Goal: Task Accomplishment & Management: Manage account settings

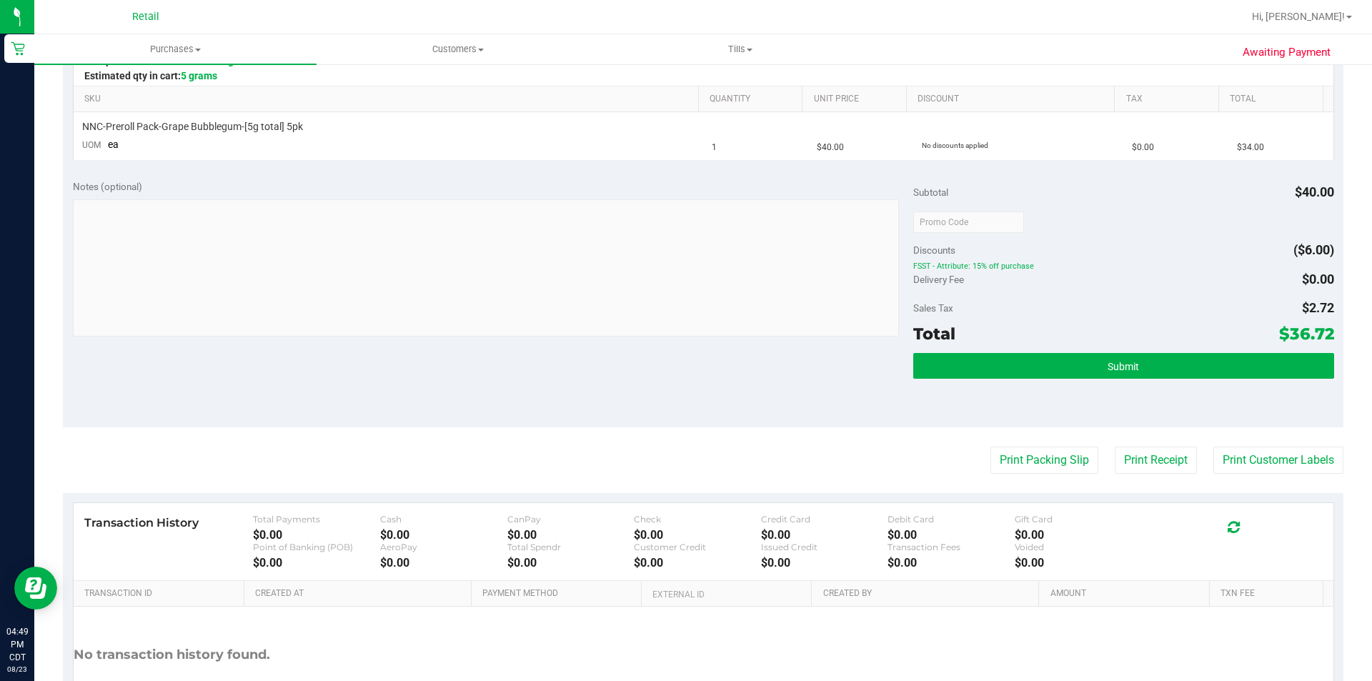
scroll to position [339, 0]
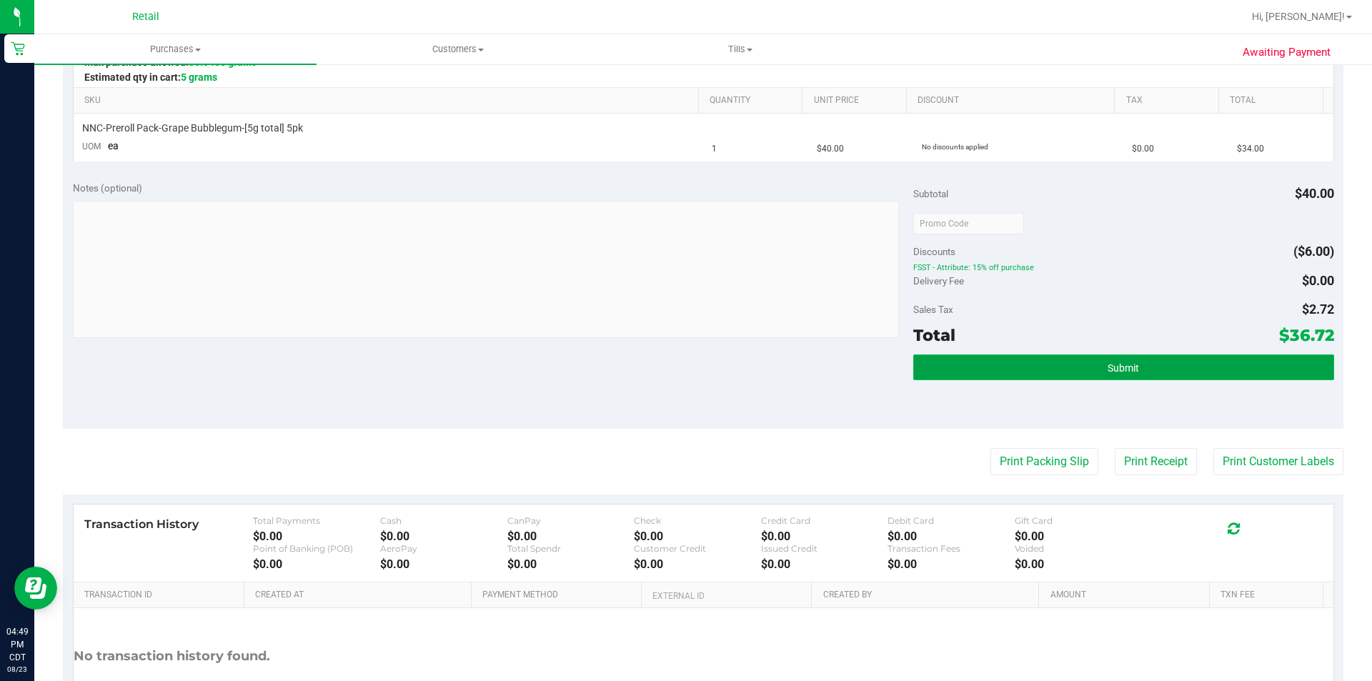
click at [1114, 369] on span "Submit" at bounding box center [1123, 367] width 31 height 11
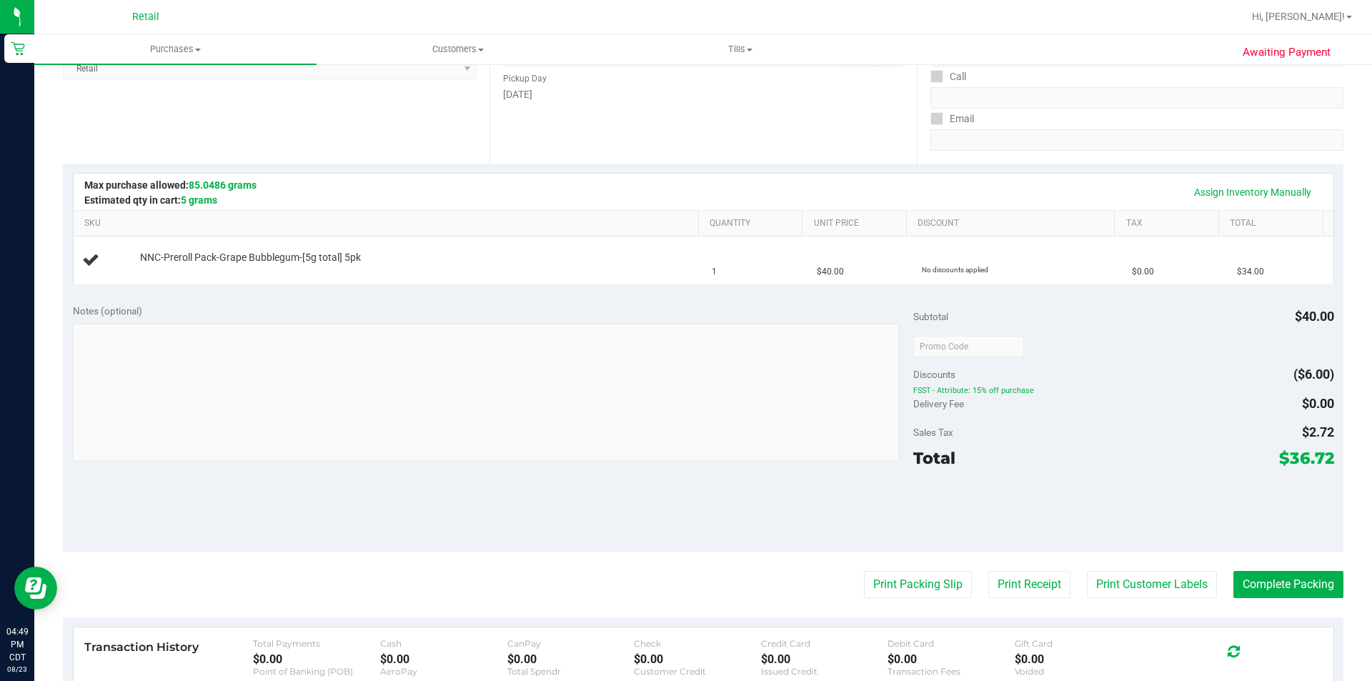
scroll to position [178, 0]
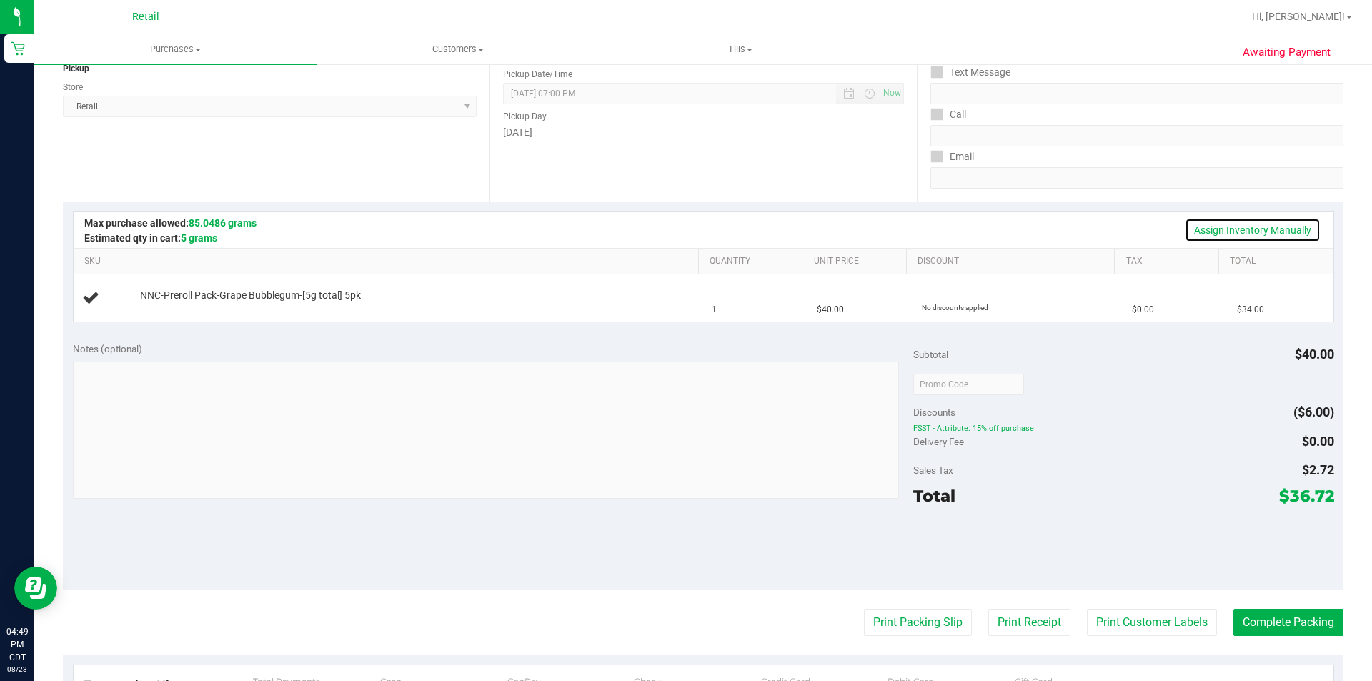
click at [1260, 228] on link "Assign Inventory Manually" at bounding box center [1253, 230] width 136 height 24
click at [155, 307] on link "Add Package" at bounding box center [165, 305] width 51 height 10
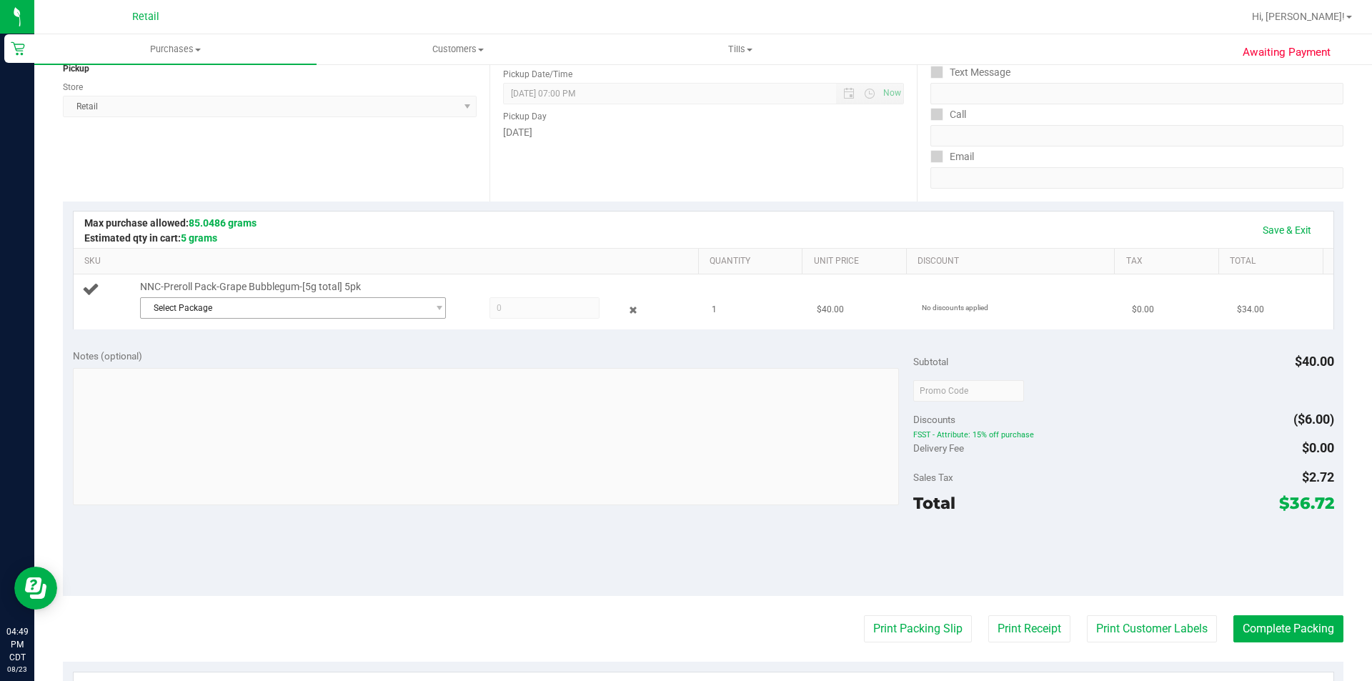
click at [209, 304] on span "Select Package" at bounding box center [284, 308] width 287 height 20
click at [241, 365] on span "SDNNCMF-20250819-008" at bounding box center [199, 367] width 101 height 10
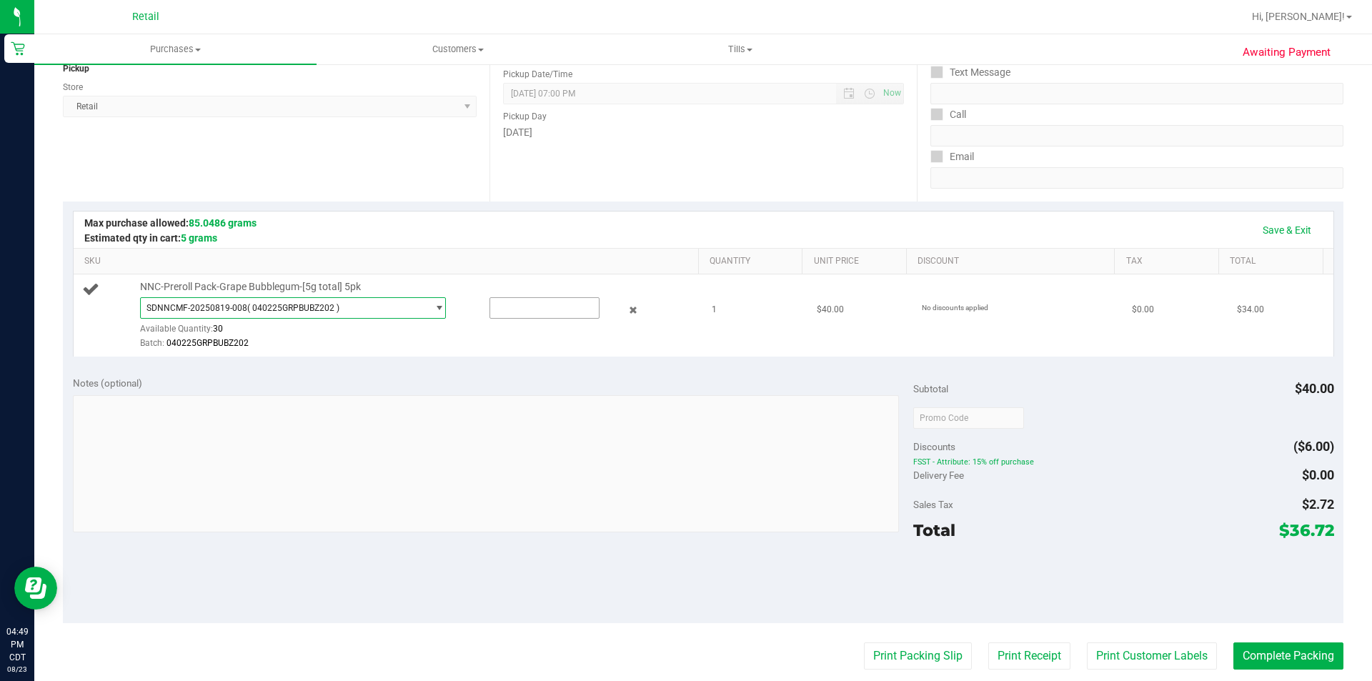
click at [518, 308] on input "text" at bounding box center [544, 308] width 109 height 20
type input "1"
click at [748, 380] on div "Notes (optional)" at bounding box center [493, 383] width 841 height 14
type input "1.0000"
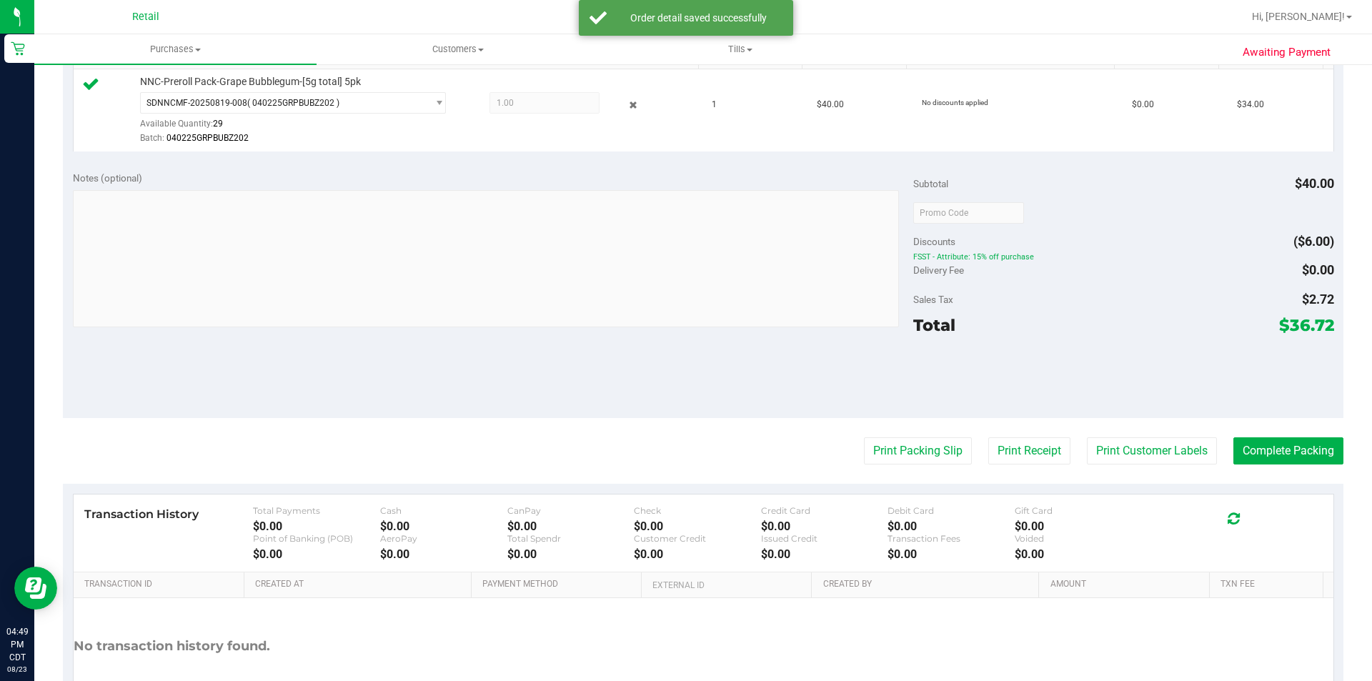
scroll to position [387, 0]
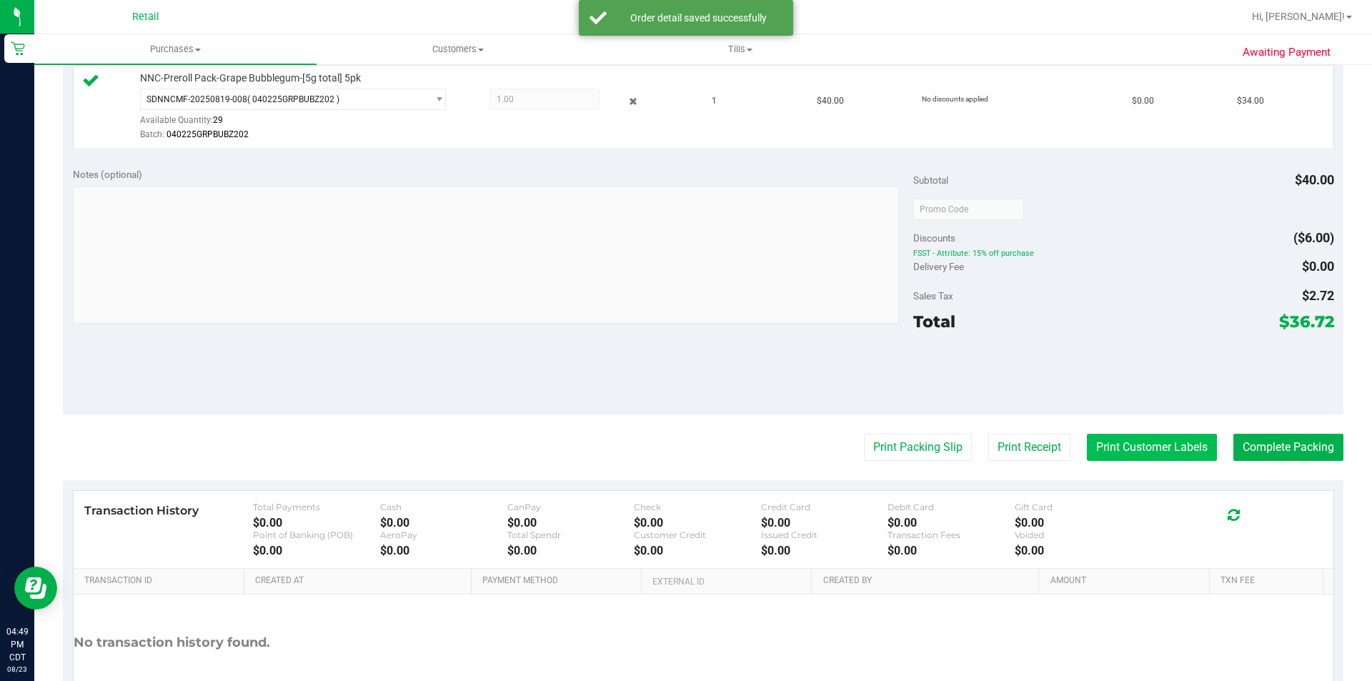
click at [1121, 447] on button "Print Customer Labels" at bounding box center [1152, 447] width 130 height 27
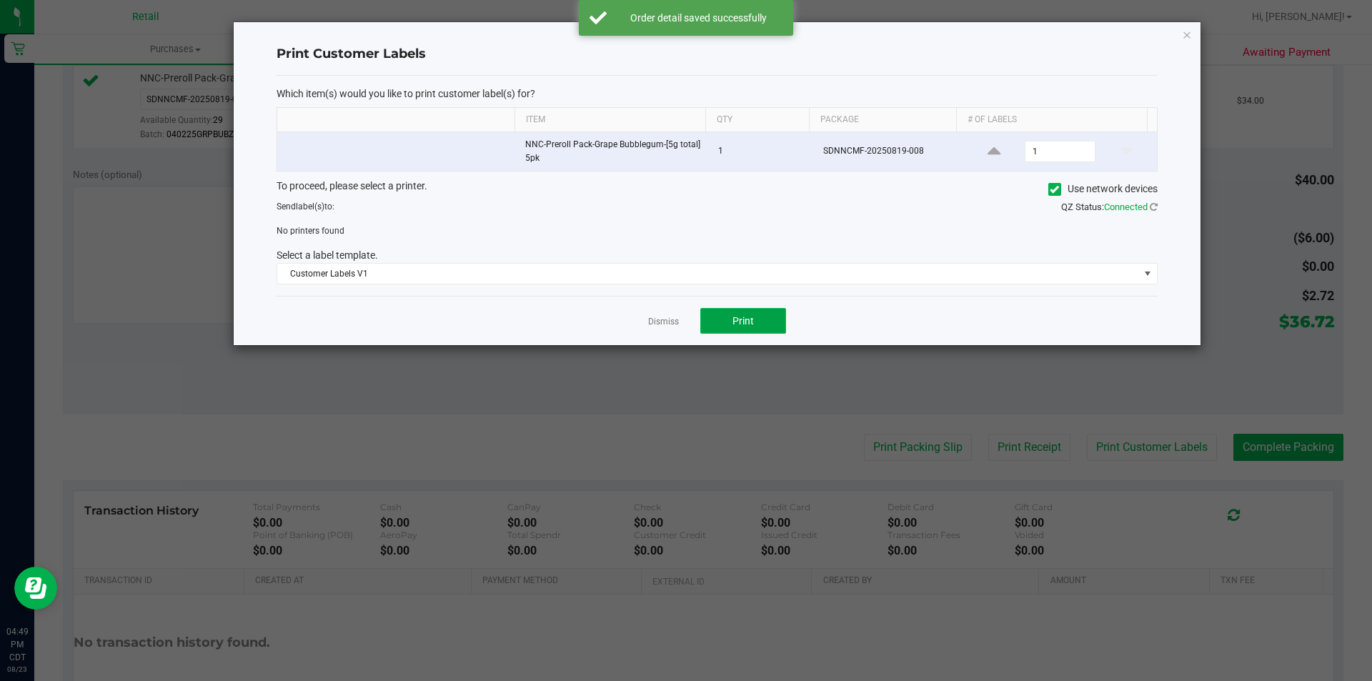
click at [751, 321] on span "Print" at bounding box center [743, 320] width 21 height 11
click at [1056, 189] on icon at bounding box center [1054, 189] width 9 height 0
click at [0, 0] on input "Use network devices" at bounding box center [0, 0] width 0 height 0
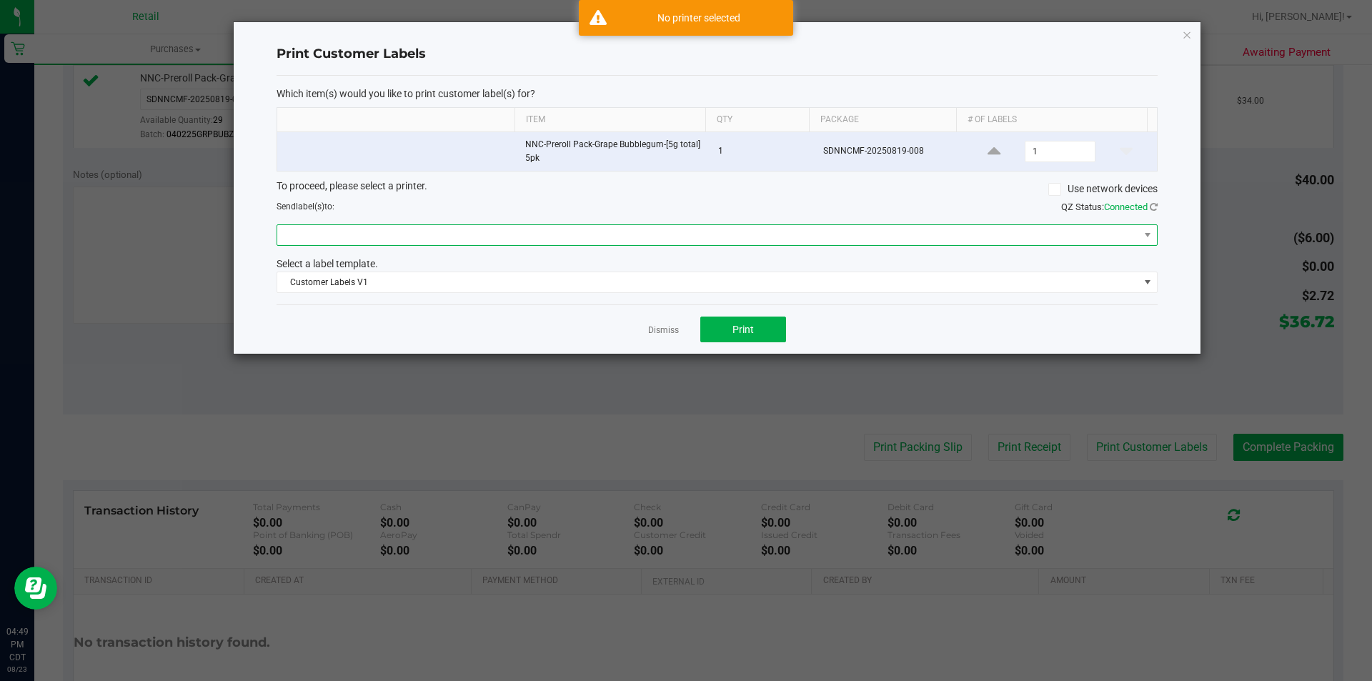
click at [616, 234] on span at bounding box center [708, 235] width 862 height 20
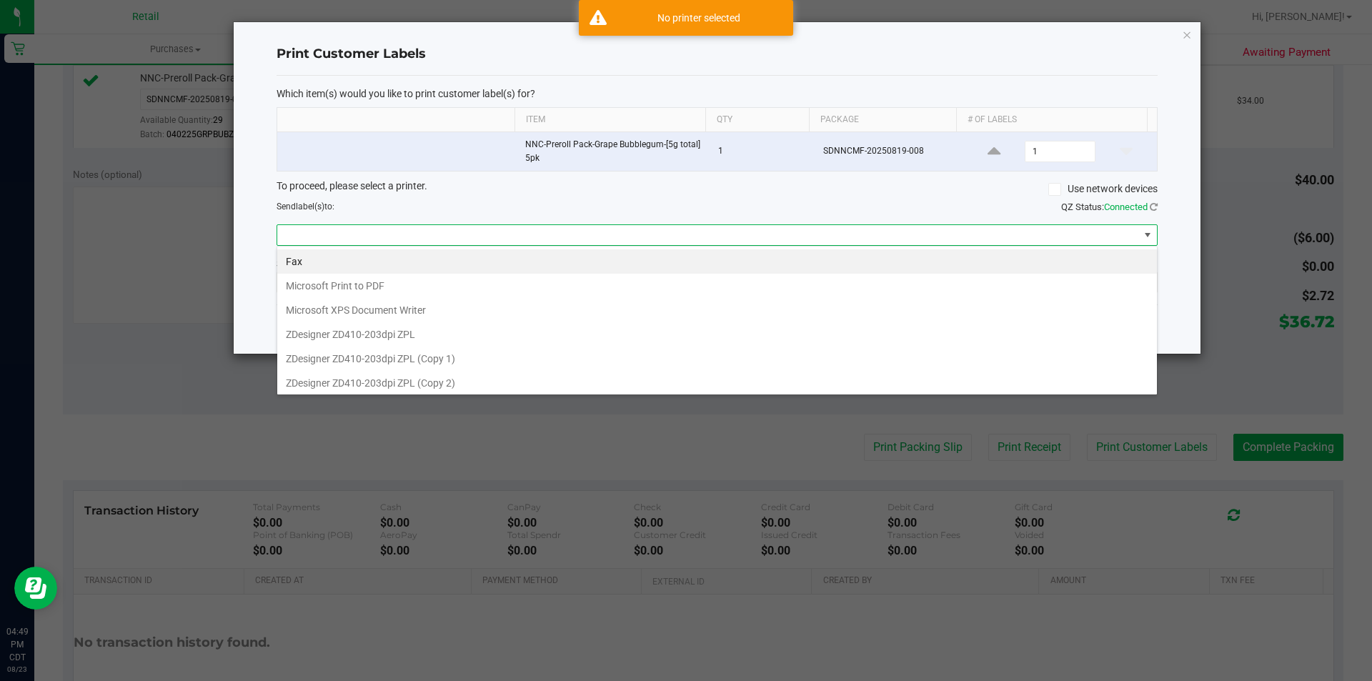
scroll to position [21, 881]
click at [482, 355] on 1\) "ZDesigner ZD410-203dpi ZPL (Copy 1)" at bounding box center [717, 359] width 880 height 24
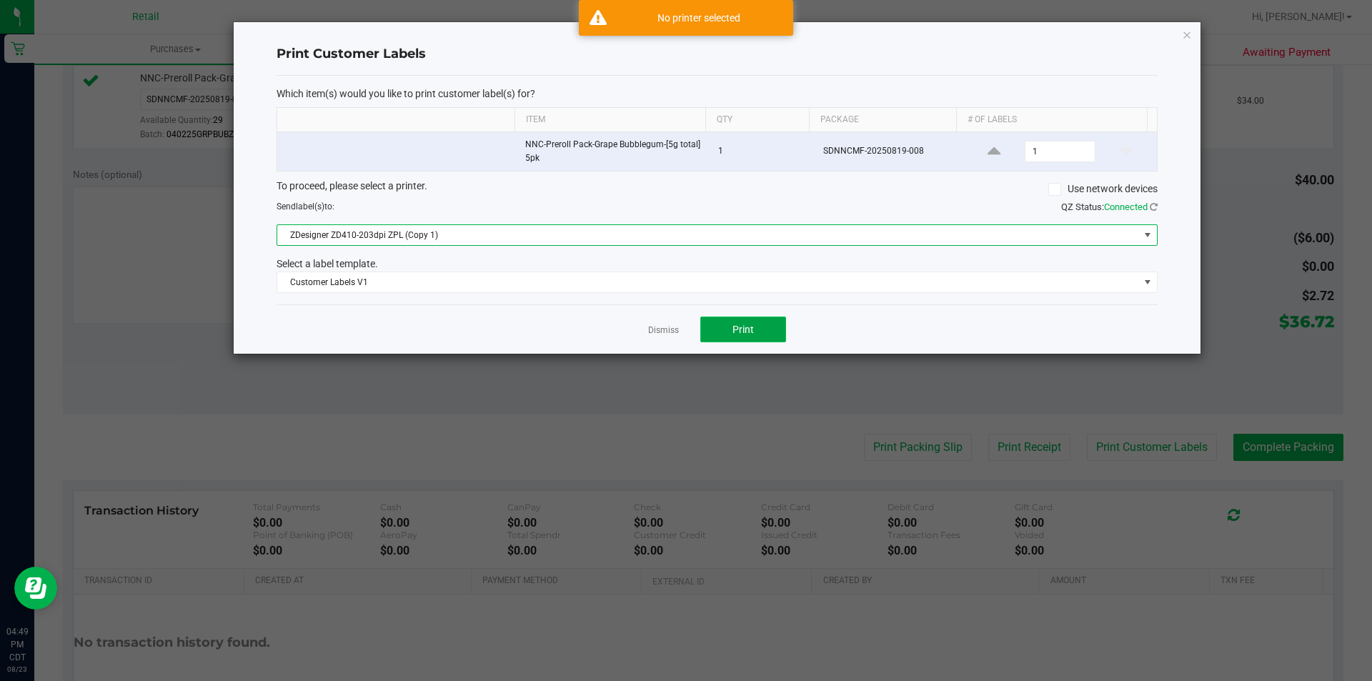
click at [765, 323] on button "Print" at bounding box center [743, 330] width 86 height 26
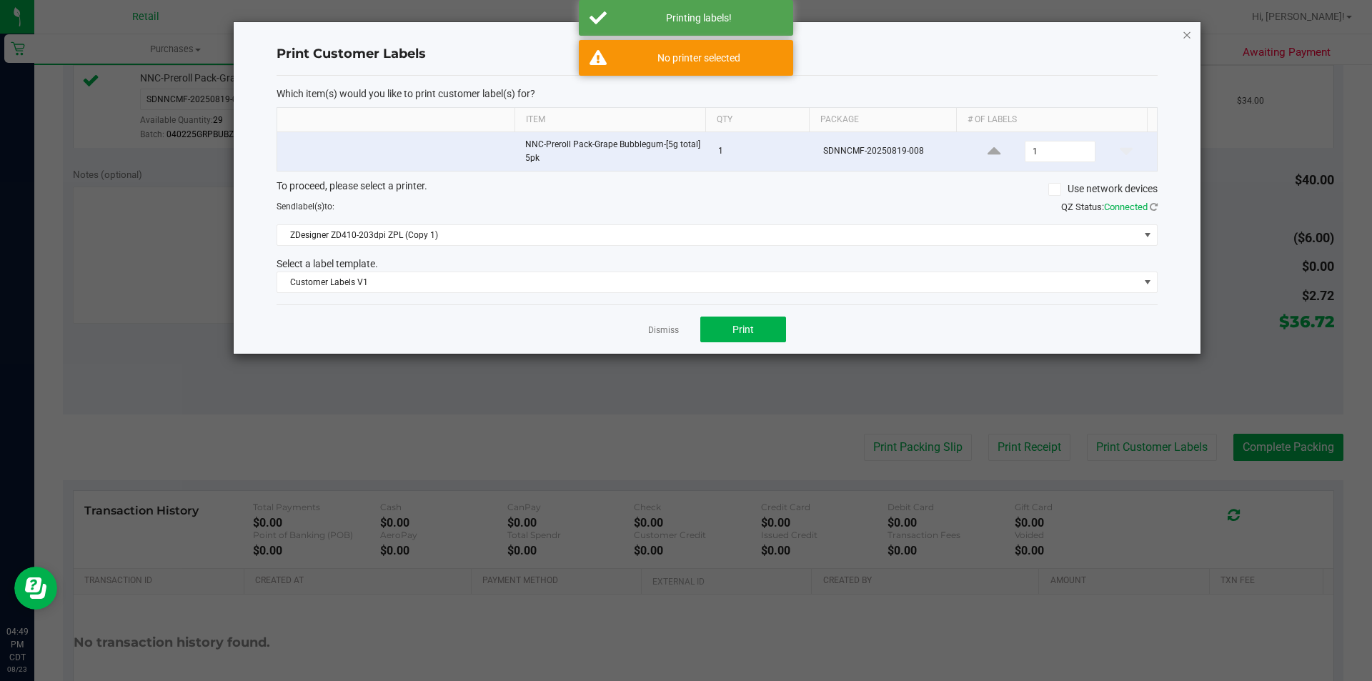
click at [1184, 38] on icon "button" at bounding box center [1187, 34] width 10 height 17
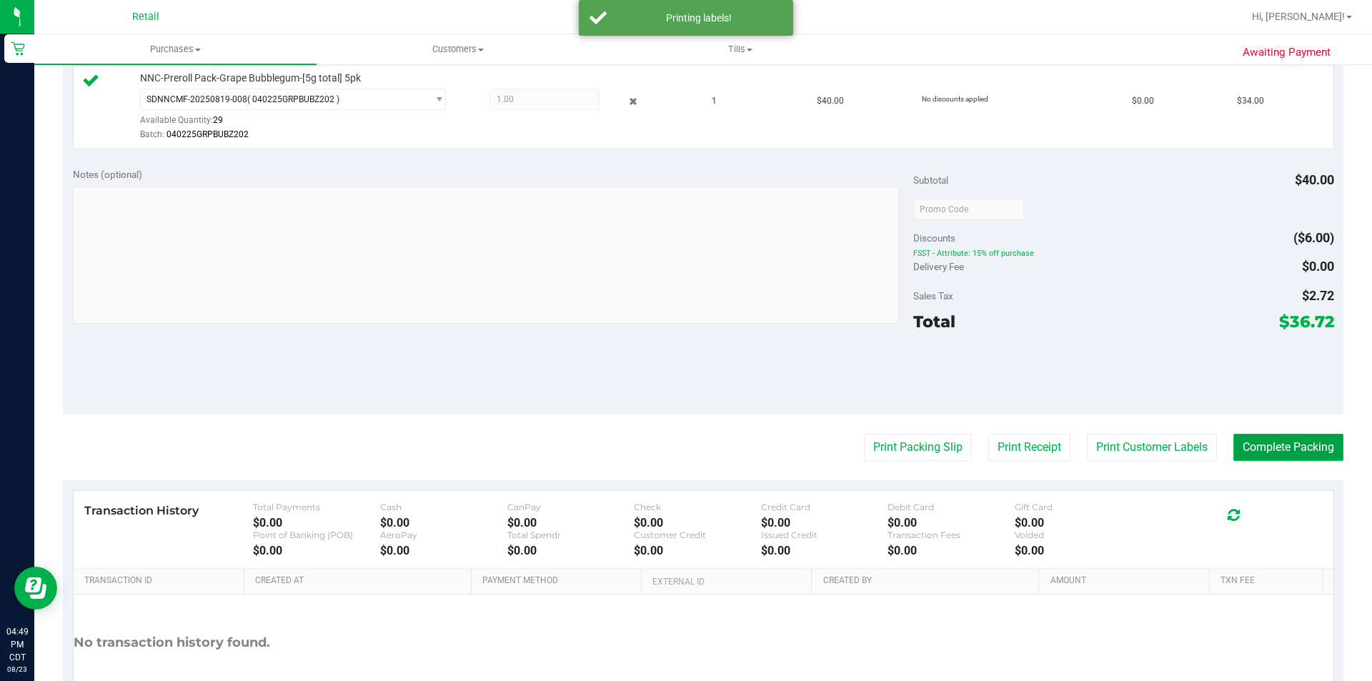
click at [1277, 447] on button "Complete Packing" at bounding box center [1289, 447] width 110 height 27
